Goal: Navigation & Orientation: Find specific page/section

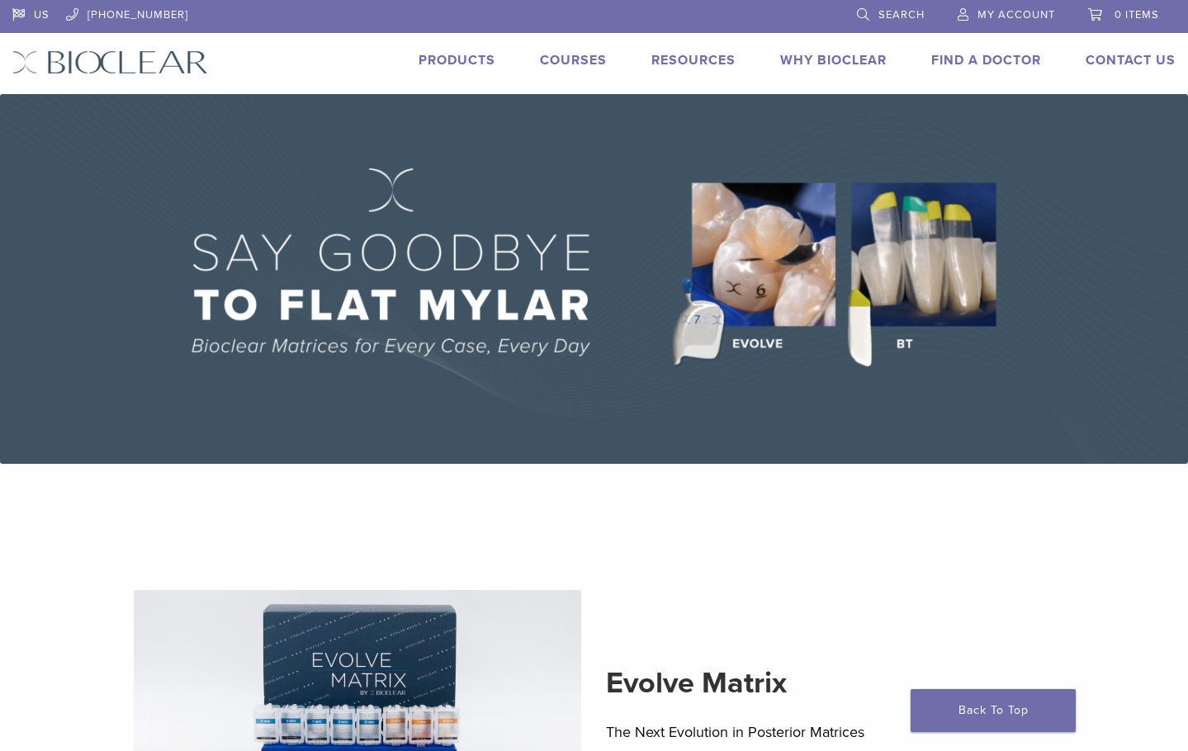
click at [465, 66] on link "Products" at bounding box center [457, 60] width 77 height 17
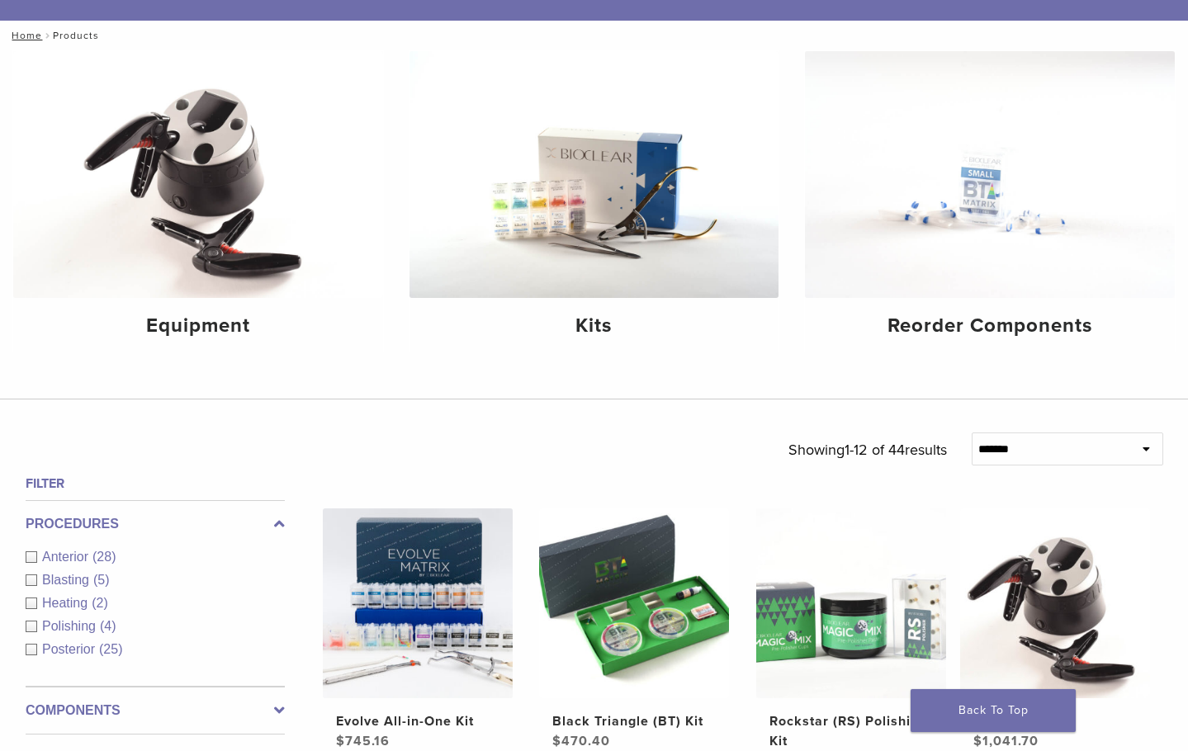
scroll to position [248, 0]
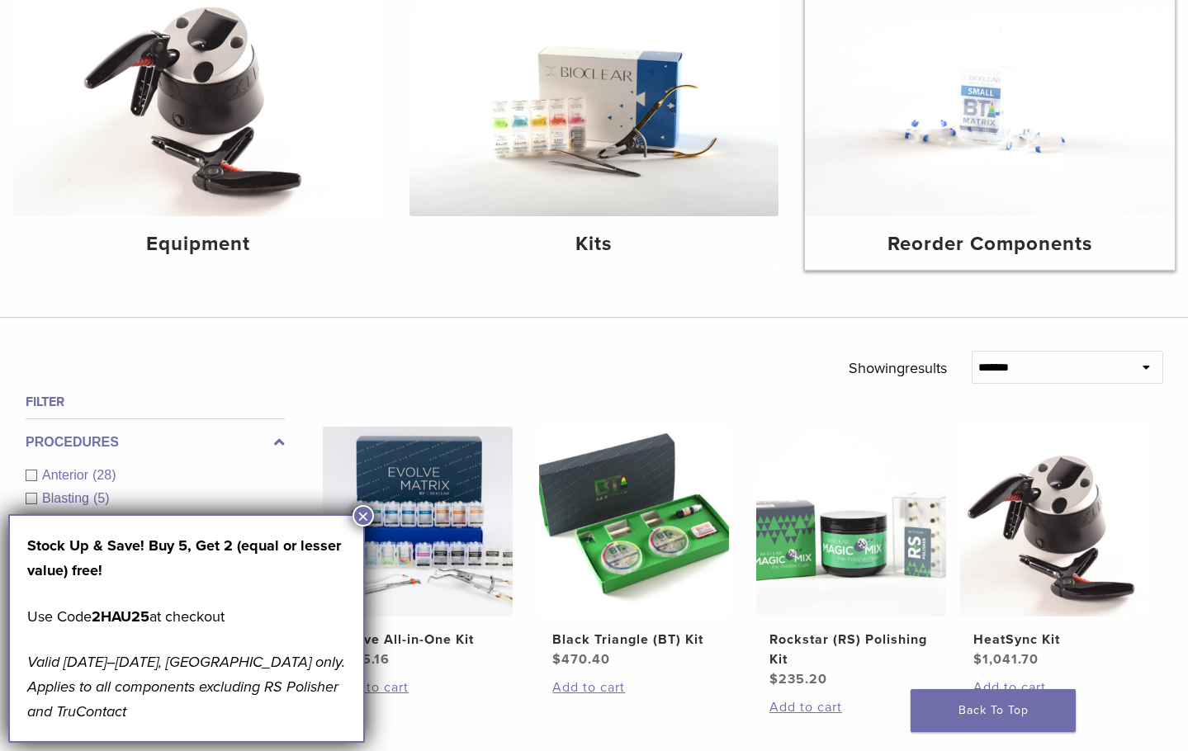
click at [1053, 165] on img at bounding box center [990, 92] width 370 height 247
